Goal: Task Accomplishment & Management: Use online tool/utility

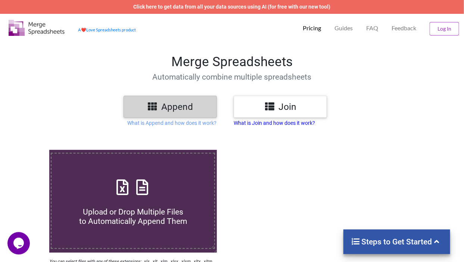
click at [241, 124] on p "What is Join and how does it work?" at bounding box center [274, 122] width 81 height 7
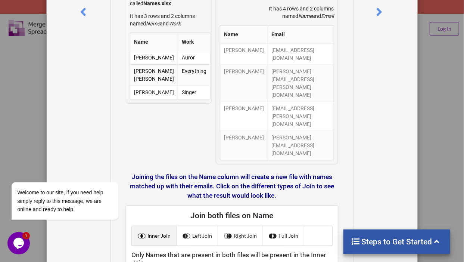
scroll to position [149, 0]
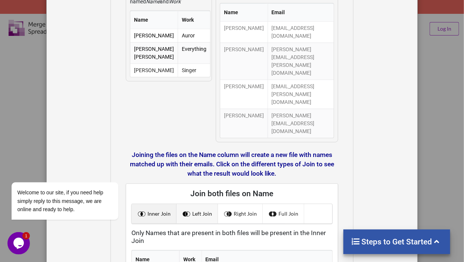
click at [200, 204] on link "Left Join" at bounding box center [197, 213] width 41 height 19
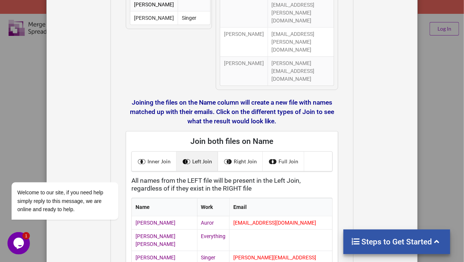
scroll to position [202, 0]
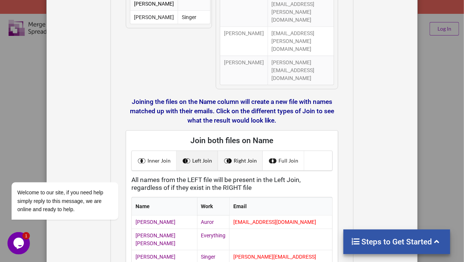
click at [247, 151] on link "Right Join" at bounding box center [240, 160] width 45 height 19
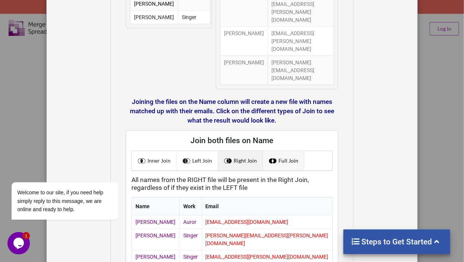
click at [277, 151] on link "Full Join" at bounding box center [283, 160] width 41 height 19
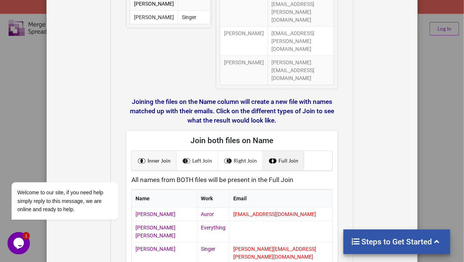
click at [139, 156] on span at bounding box center [143, 161] width 10 height 10
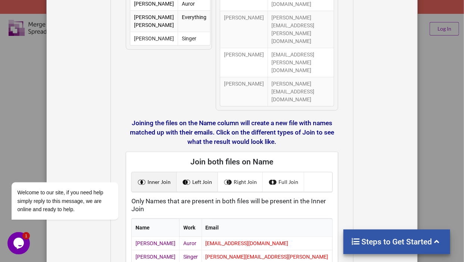
click at [200, 172] on link "Left Join" at bounding box center [197, 181] width 41 height 19
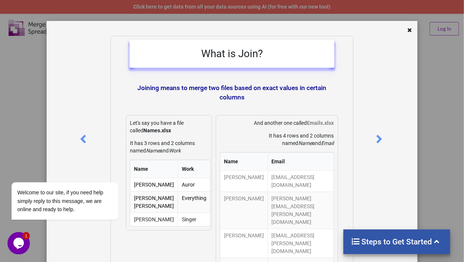
scroll to position [0, 0]
click at [409, 32] on icon at bounding box center [410, 29] width 6 height 5
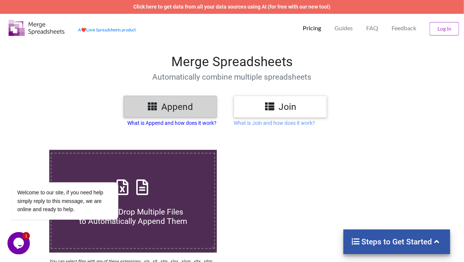
click at [173, 122] on p "What is Append and how does it work?" at bounding box center [172, 122] width 89 height 7
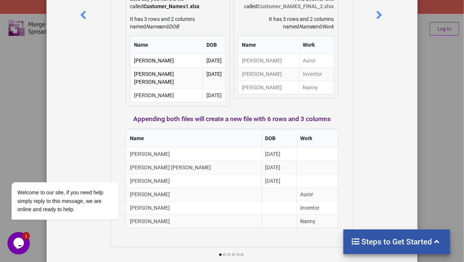
scroll to position [132, 0]
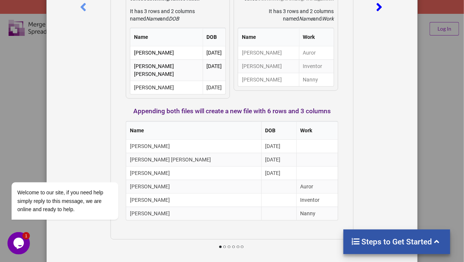
click at [374, 9] on icon at bounding box center [378, 3] width 15 height 13
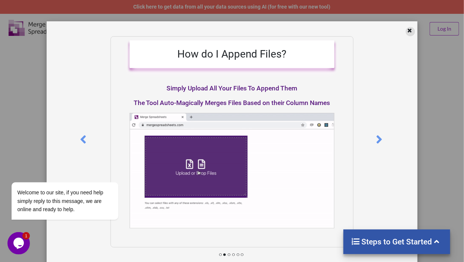
click at [406, 31] on div at bounding box center [410, 31] width 9 height 9
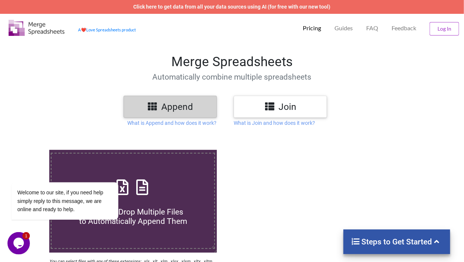
click at [177, 109] on h3 "Append" at bounding box center [170, 106] width 82 height 11
click at [174, 108] on h3 "Append" at bounding box center [170, 106] width 82 height 11
click at [151, 108] on icon at bounding box center [152, 105] width 11 height 9
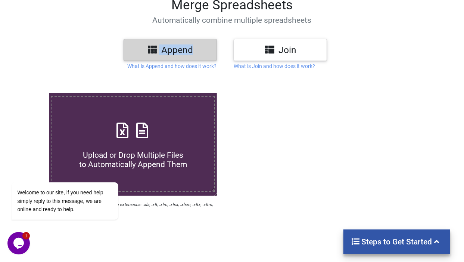
scroll to position [75, 0]
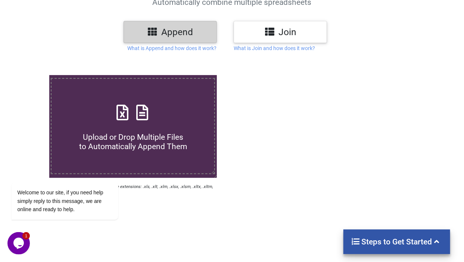
click at [281, 35] on h3 "Join" at bounding box center [280, 32] width 82 height 11
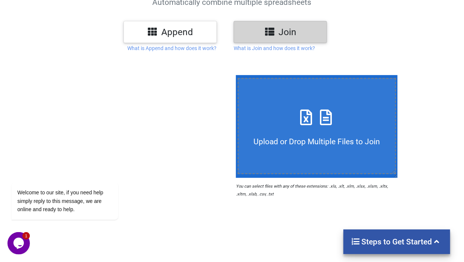
click at [192, 35] on h3 "Append" at bounding box center [170, 32] width 82 height 11
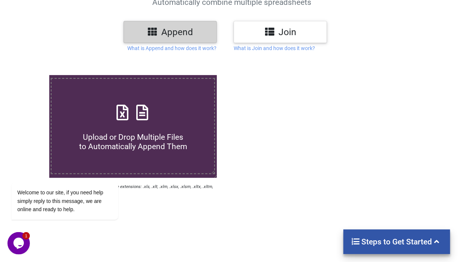
click at [162, 102] on div "Upload or Drop Multiple Files to Automatically Append Them" at bounding box center [133, 126] width 163 height 50
click at [30, 75] on input "Upload or Drop Multiple Files to Automatically Append Them" at bounding box center [30, 75] width 0 height 0
type input "C:\fakepath\retention-in-hospitality-industry-hotel-restaurant-turnover-cluster…"
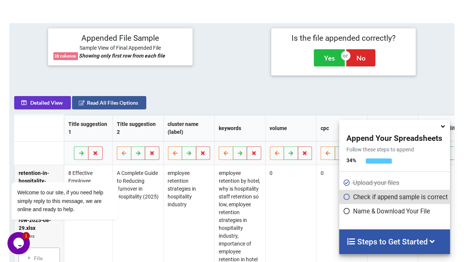
scroll to position [295, 0]
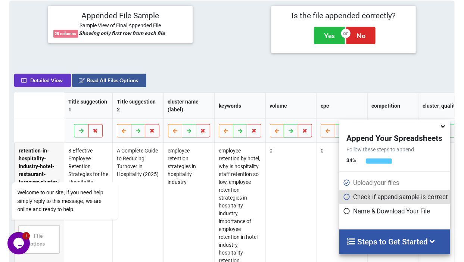
click at [367, 196] on p "Check if append sample is correct" at bounding box center [395, 196] width 105 height 9
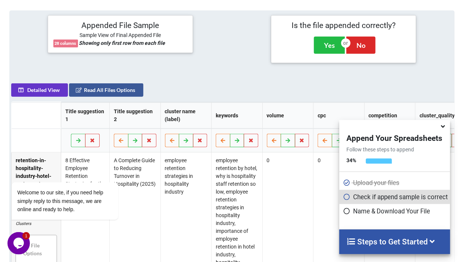
scroll to position [0, 0]
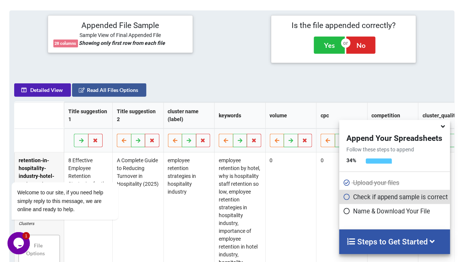
click at [44, 91] on button "Detailed View" at bounding box center [42, 89] width 57 height 13
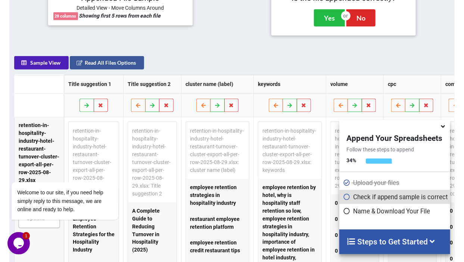
scroll to position [285, 0]
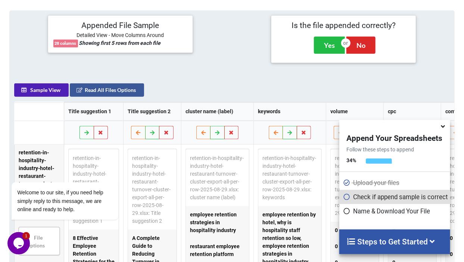
click at [43, 88] on button "Sample View" at bounding box center [41, 89] width 55 height 13
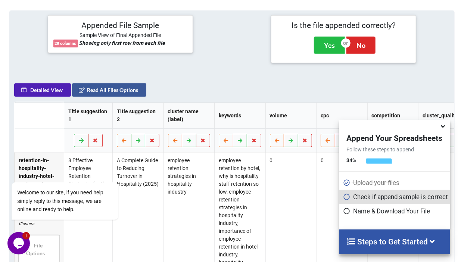
click at [43, 88] on button "Detailed View" at bounding box center [42, 89] width 57 height 13
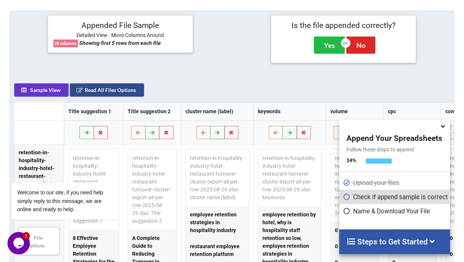
click at [105, 93] on button "Read All Files Options" at bounding box center [107, 89] width 74 height 13
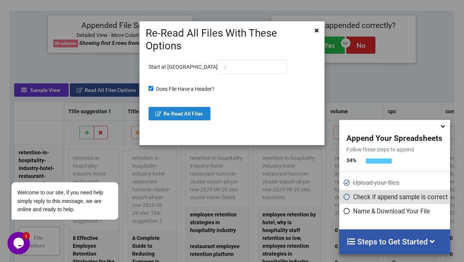
click at [105, 93] on div "Re-Read All Files With These Options Start at Row Does File Have a Header? Re-R…" at bounding box center [232, 131] width 464 height 262
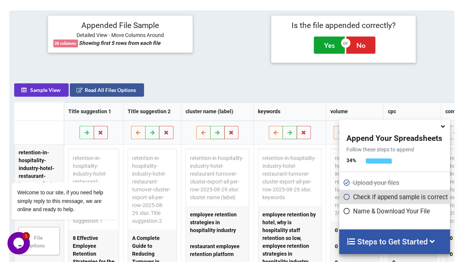
click at [329, 45] on button "Yes" at bounding box center [329, 45] width 31 height 17
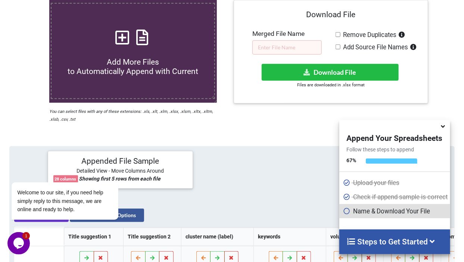
scroll to position [149, 0]
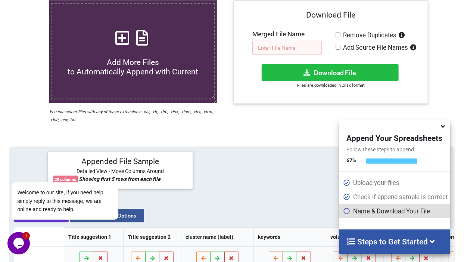
click at [284, 47] on input "text" at bounding box center [286, 48] width 69 height 14
type input "Merged 18 Excel Files in the Hospitality Niche for [DOMAIN_NAME]"
click at [338, 46] on input "Add Source File Names" at bounding box center [338, 47] width 5 height 5
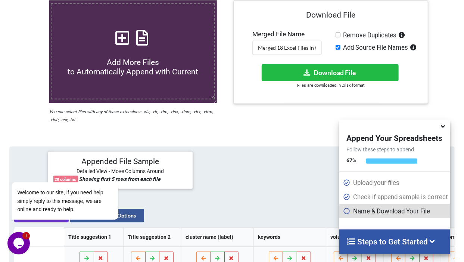
checkbox input "true"
click at [338, 34] on input "Remove Duplicates" at bounding box center [338, 34] width 5 height 5
checkbox input "true"
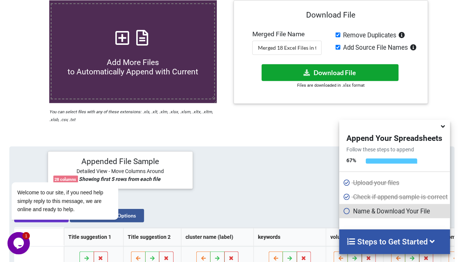
click at [338, 71] on button "Download File" at bounding box center [330, 72] width 137 height 17
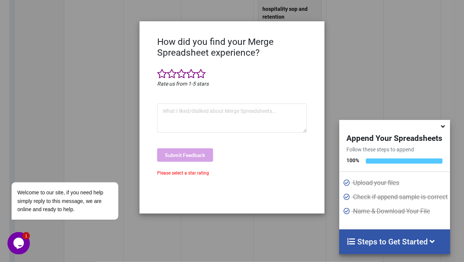
scroll to position [859, 0]
click at [200, 75] on span at bounding box center [201, 74] width 10 height 10
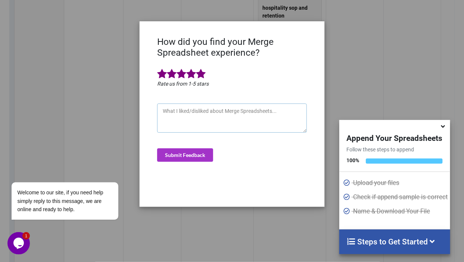
click at [193, 115] on textarea at bounding box center [232, 117] width 150 height 29
type textarea "U"
type textarea "Very easy and straightforward to use"
click at [180, 150] on button "Submit Feedback" at bounding box center [185, 154] width 56 height 13
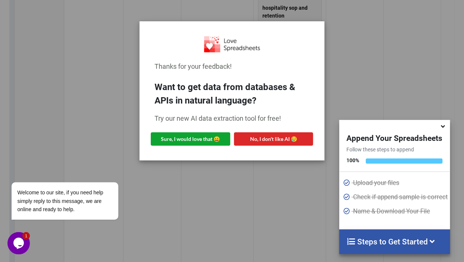
click at [189, 139] on button "Sure, I would love that 😀" at bounding box center [191, 138] width 80 height 13
click at [367, 29] on div "Thanks for your feedback! Want to get data from databases & APIs in natural lan…" at bounding box center [232, 131] width 464 height 262
